Goal: Navigation & Orientation: Go to known website

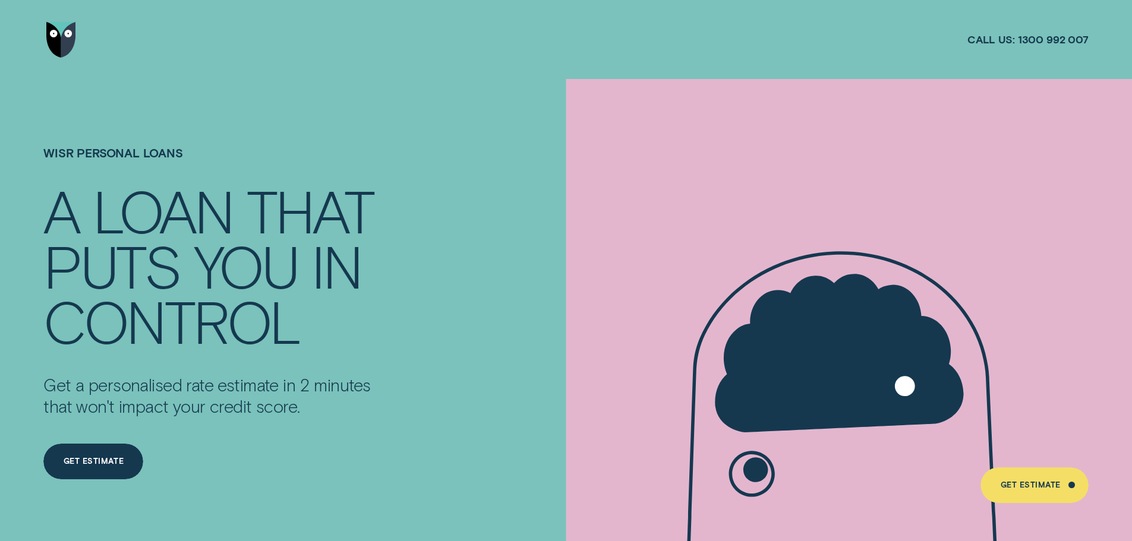
click at [59, 39] on img "Go to home page" at bounding box center [61, 40] width 30 height 36
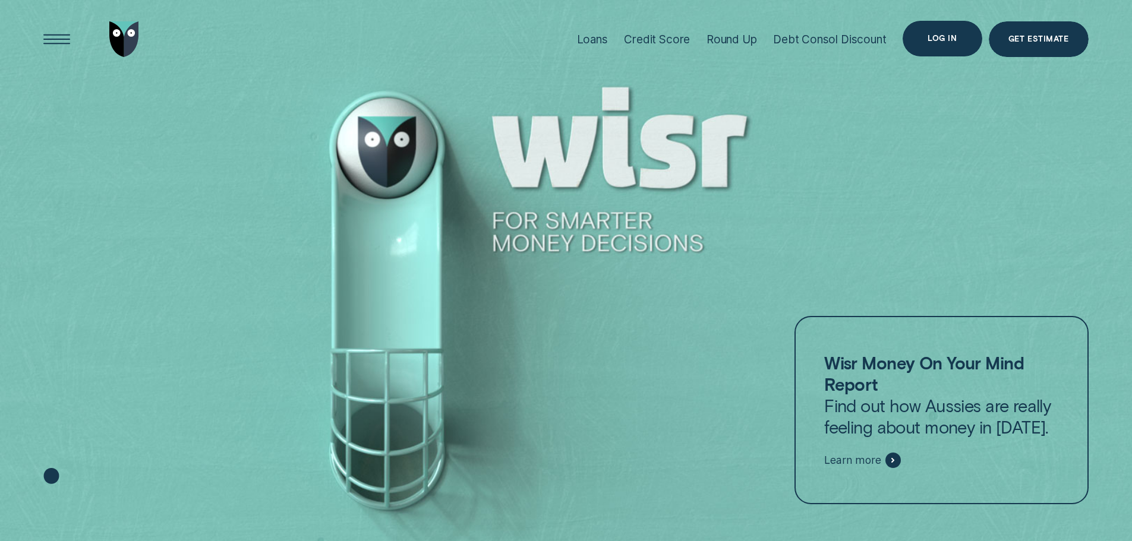
click at [929, 44] on div "Log in" at bounding box center [942, 39] width 79 height 36
